Goal: Transaction & Acquisition: Purchase product/service

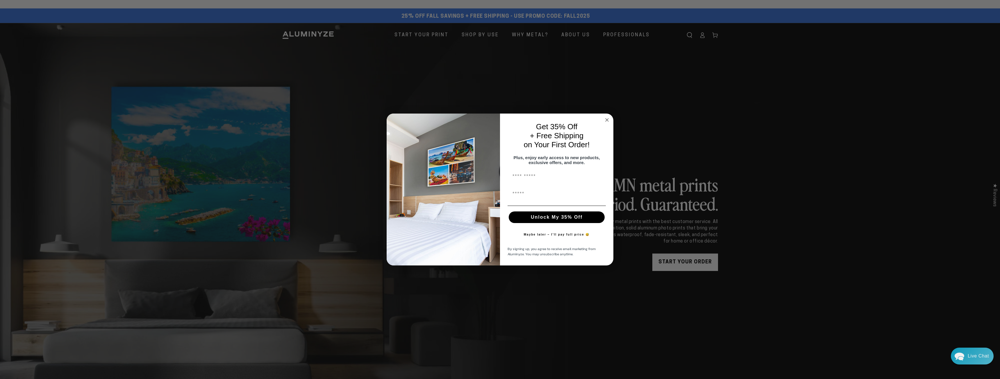
click at [609, 118] on circle "Close dialog" at bounding box center [607, 120] width 7 height 7
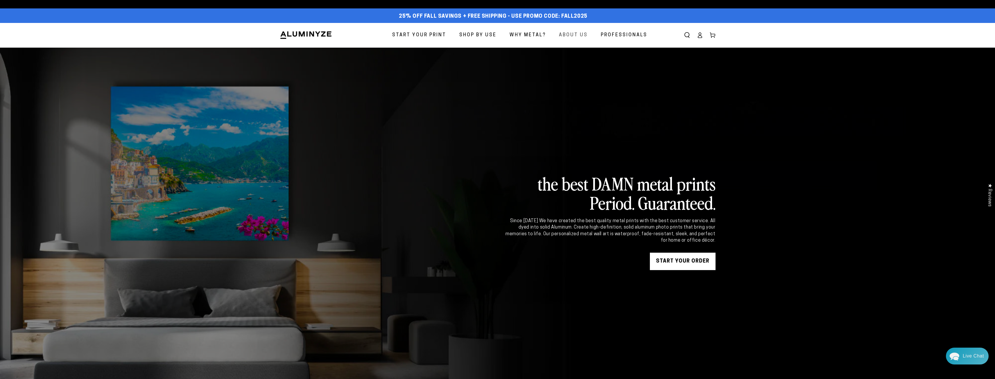
click at [573, 34] on span "About Us" at bounding box center [573, 35] width 29 height 8
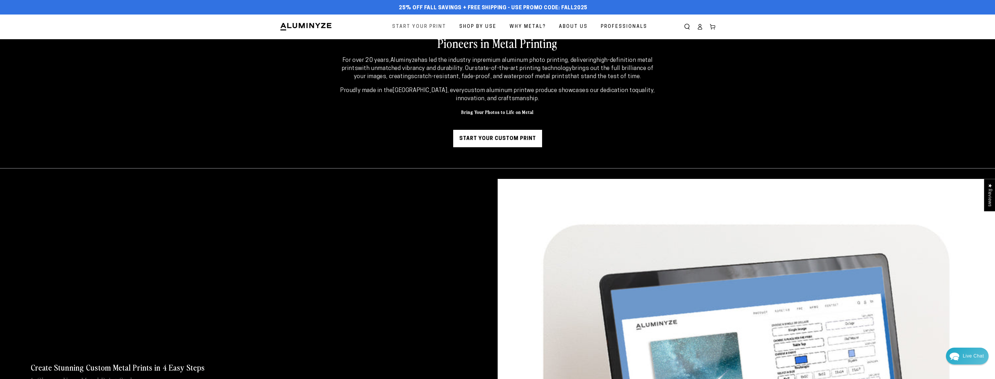
click at [427, 28] on span "Start Your Print" at bounding box center [419, 27] width 54 height 8
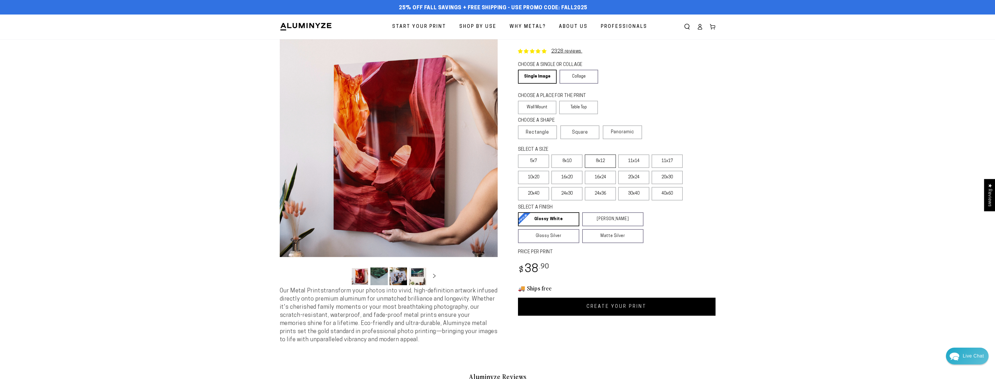
click at [606, 161] on label "8x12" at bounding box center [600, 161] width 31 height 13
click at [584, 108] on label "Table Top" at bounding box center [578, 107] width 39 height 13
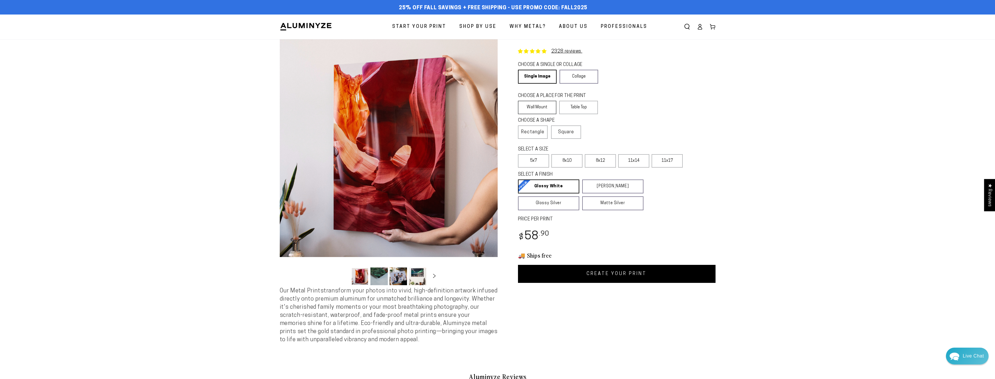
click at [548, 106] on label "Wall Mount" at bounding box center [537, 107] width 39 height 13
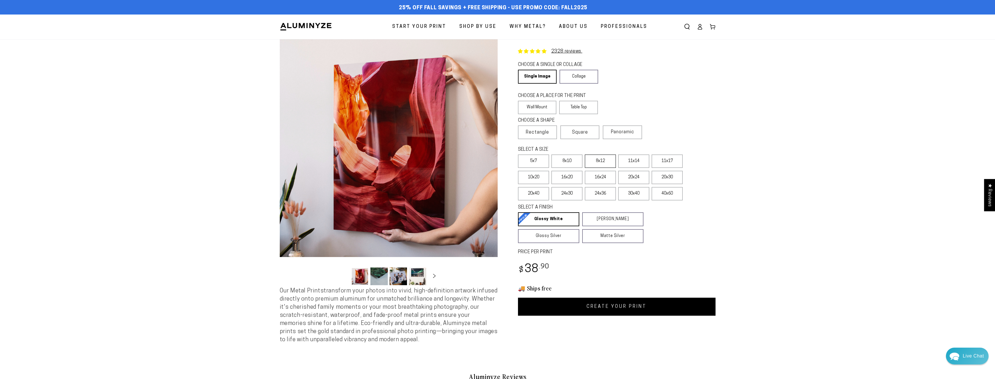
click at [598, 162] on label "8x12" at bounding box center [600, 161] width 31 height 13
click at [578, 74] on link "Collage" at bounding box center [579, 77] width 39 height 14
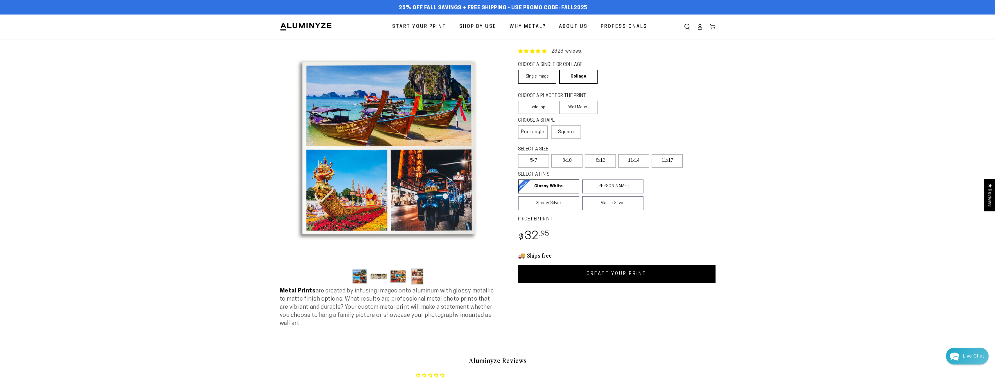
click at [551, 76] on link "Single Image" at bounding box center [537, 77] width 38 height 14
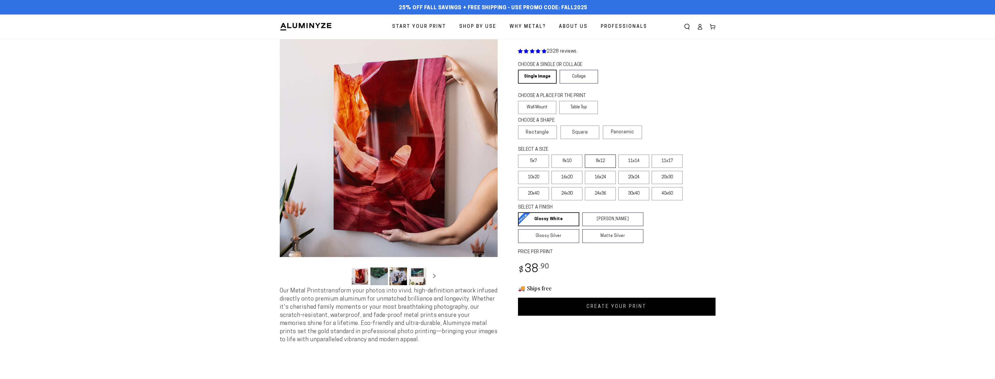
click at [601, 158] on label "8x12" at bounding box center [600, 161] width 31 height 13
click at [632, 136] on label "Panoramic" at bounding box center [622, 133] width 39 height 14
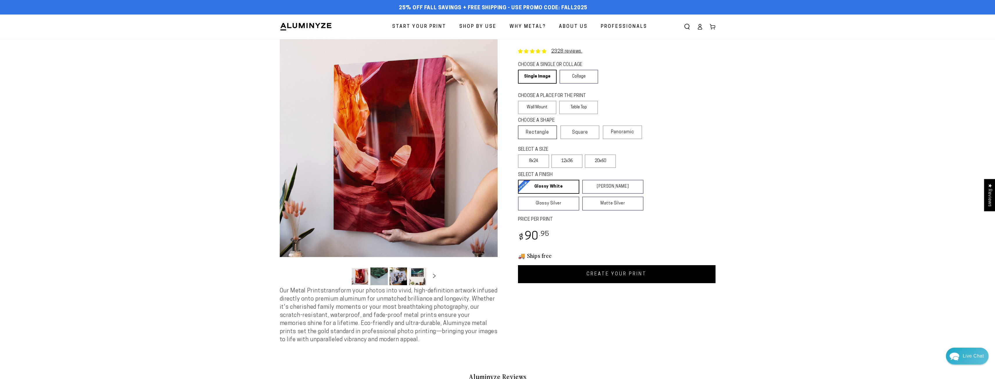
click at [536, 132] on span "Rectangle" at bounding box center [537, 132] width 23 height 7
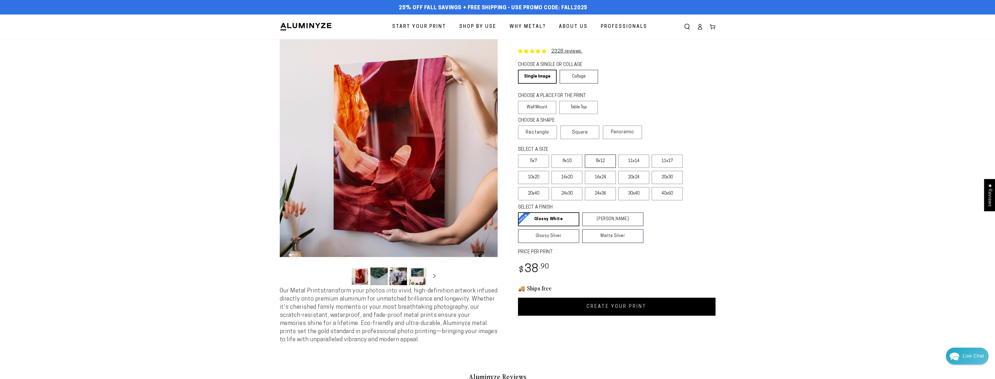
click at [598, 160] on label "8x12" at bounding box center [600, 161] width 31 height 13
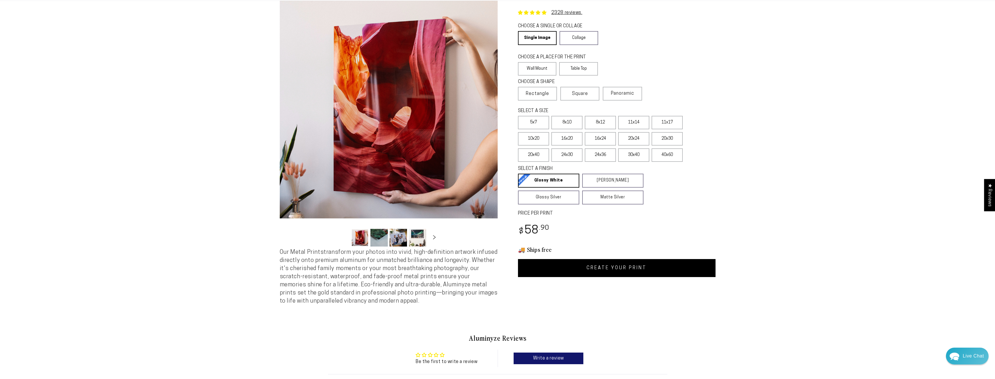
click at [614, 266] on link "CREATE YOUR PRINT" at bounding box center [617, 268] width 198 height 18
